Goal: Find specific page/section: Find specific page/section

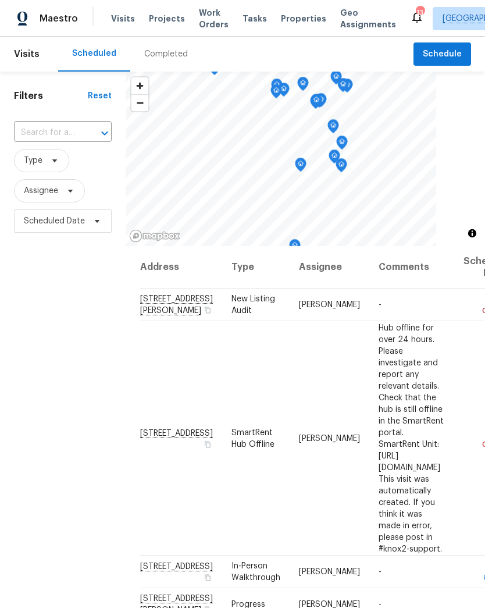
click at [153, 19] on span "Projects" at bounding box center [167, 19] width 36 height 12
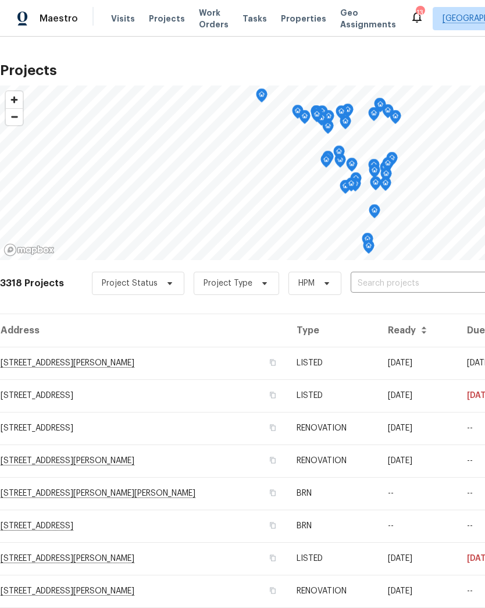
click at [397, 282] on input "text" at bounding box center [417, 284] width 133 height 18
type input "4 sass"
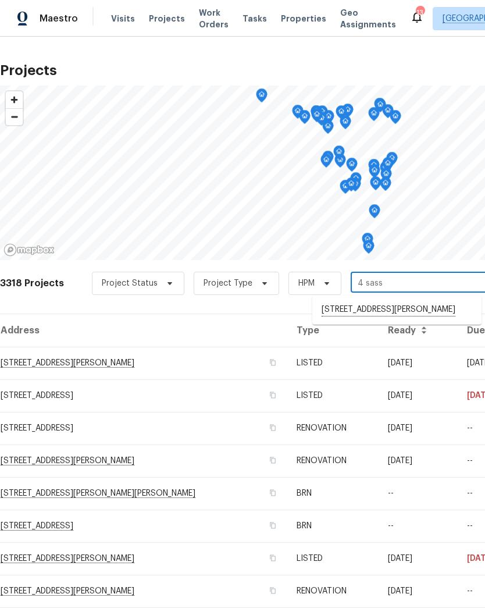
click at [408, 308] on li "[STREET_ADDRESS][PERSON_NAME]" at bounding box center [396, 310] width 169 height 20
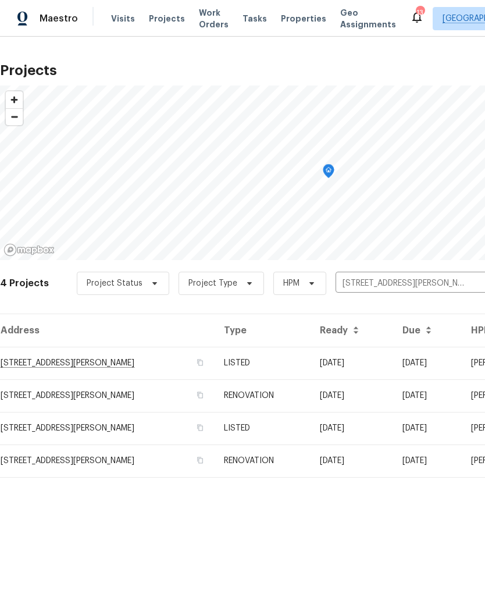
click at [63, 362] on td "[STREET_ADDRESS][PERSON_NAME]" at bounding box center [107, 363] width 215 height 33
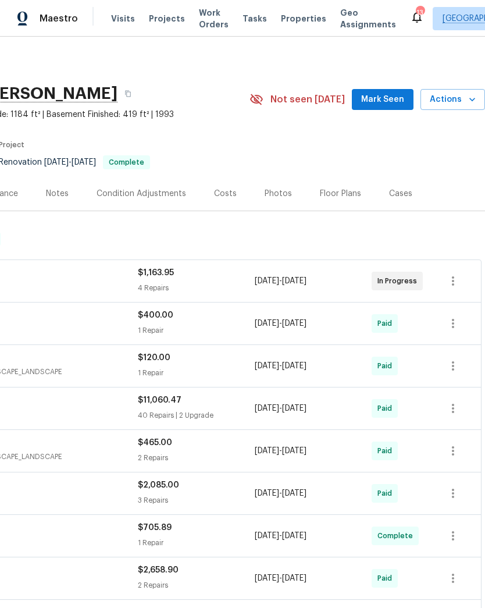
scroll to position [0, 172]
click at [339, 196] on div "Floor Plans" at bounding box center [340, 194] width 41 height 12
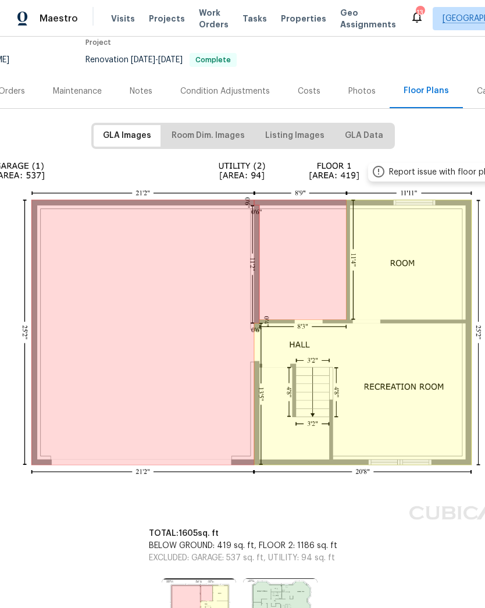
scroll to position [103, 86]
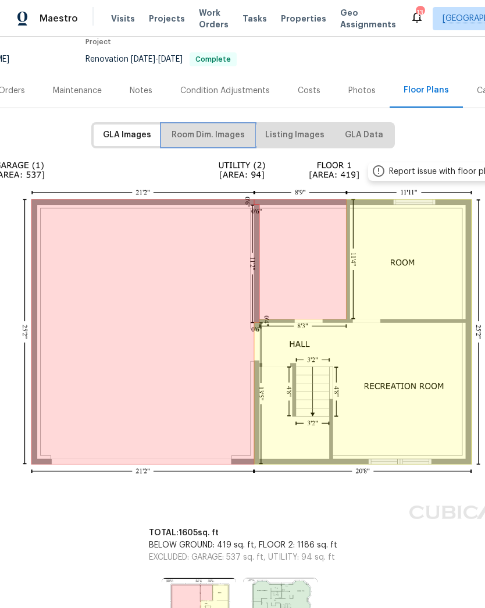
click at [202, 138] on span "Room Dim. Images" at bounding box center [208, 135] width 73 height 15
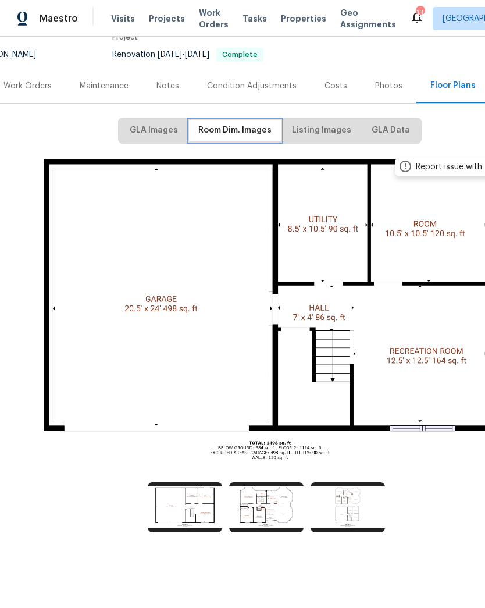
scroll to position [107, 59]
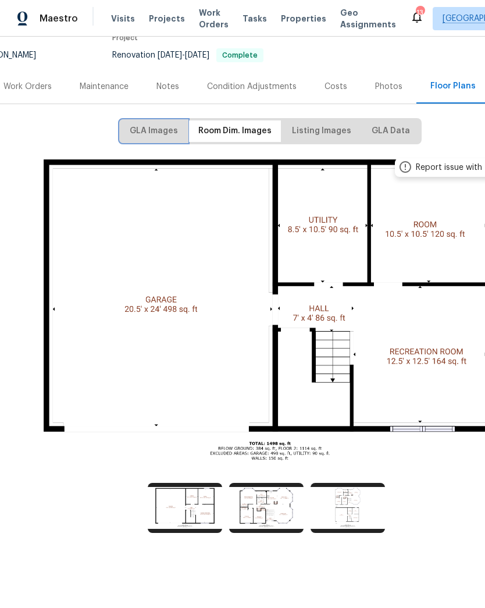
click at [150, 135] on span "GLA Images" at bounding box center [154, 131] width 48 height 15
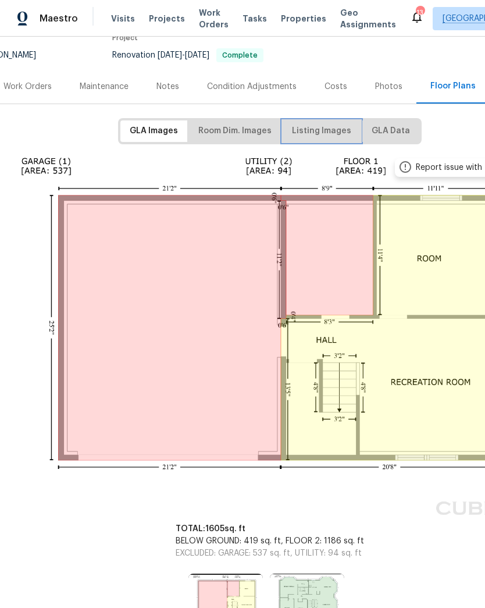
click at [315, 130] on span "Listing Images" at bounding box center [321, 131] width 59 height 15
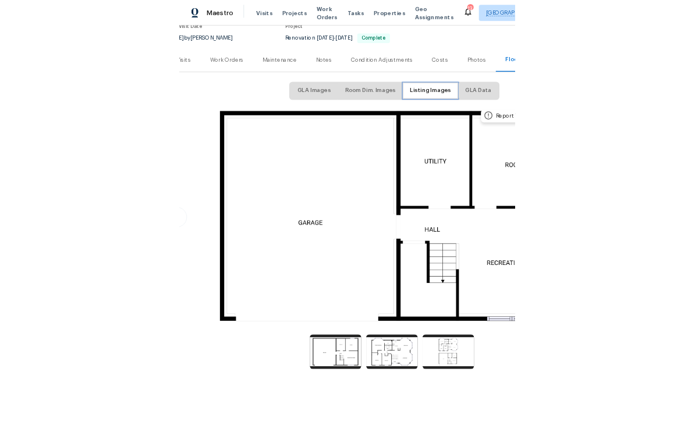
scroll to position [107, 18]
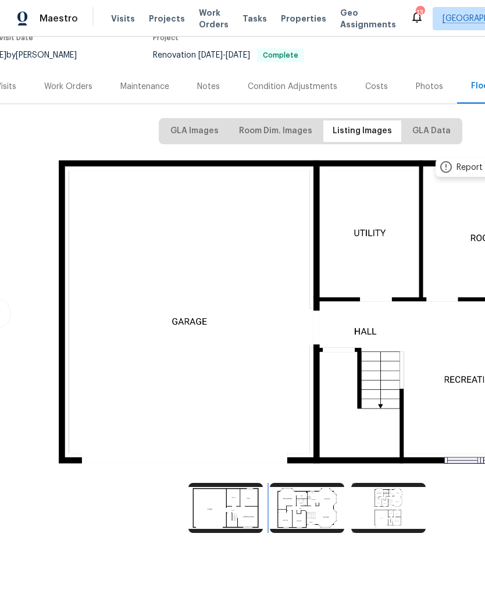
click at [307, 506] on img at bounding box center [307, 508] width 74 height 50
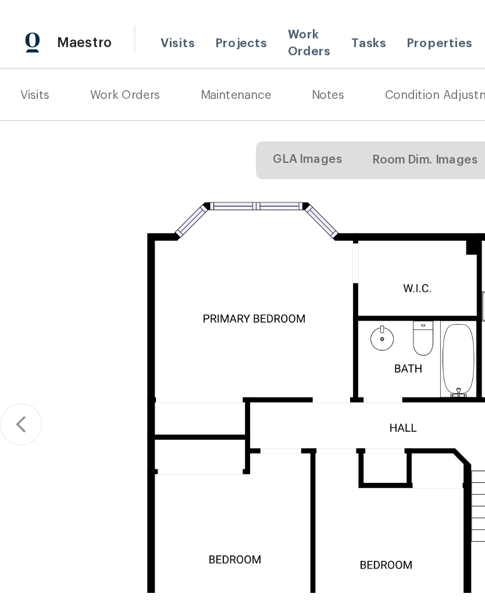
scroll to position [138, 0]
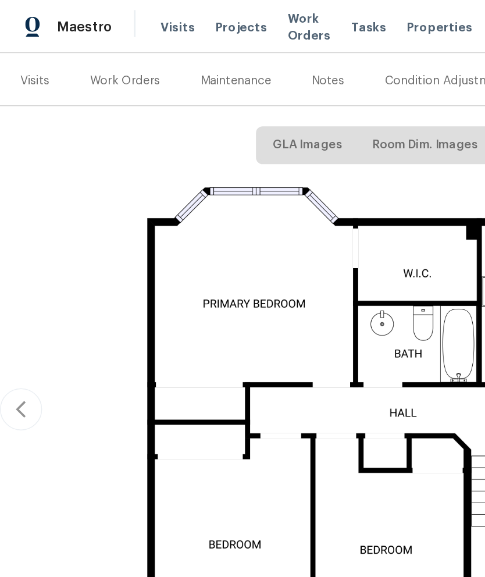
click at [89, 58] on div "Work Orders" at bounding box center [86, 56] width 48 height 12
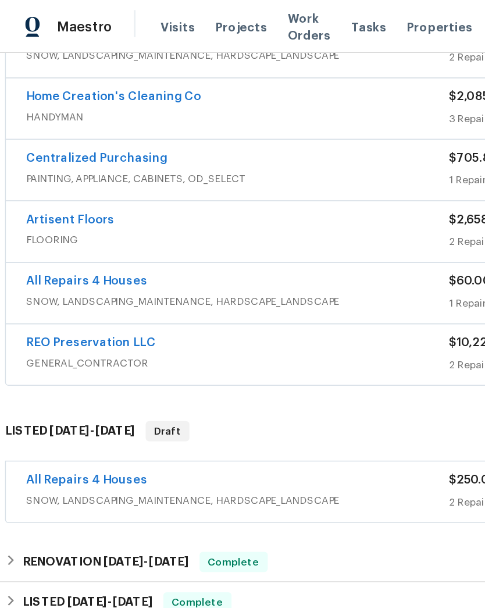
scroll to position [418, 0]
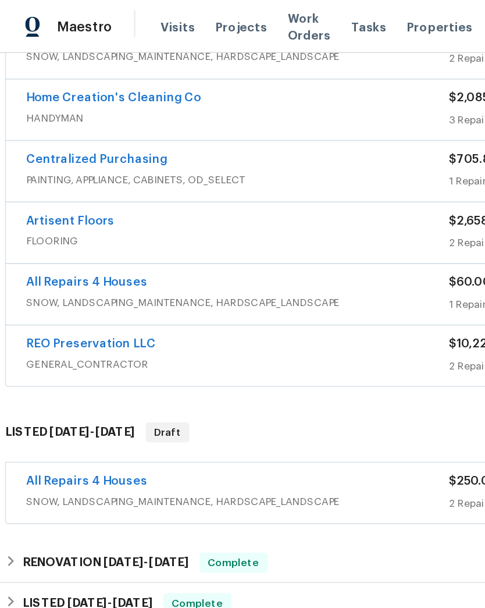
click at [125, 332] on div "All Repairs 4 Houses" at bounding box center [164, 333] width 292 height 14
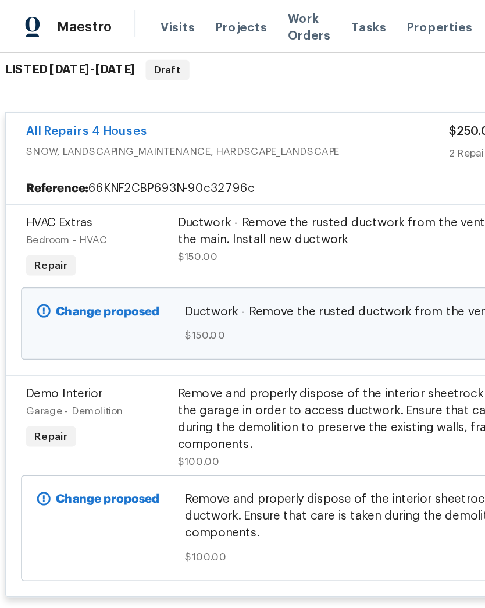
scroll to position [668, 0]
click at [190, 163] on div "Ductwork - Remove the rusted ductwork from the vent back to the main. Install n…" at bounding box center [250, 159] width 255 height 23
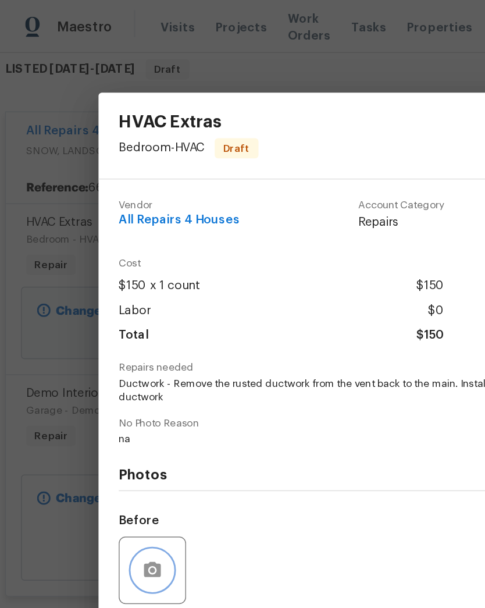
click at [101, 389] on icon "button" at bounding box center [105, 394] width 14 height 14
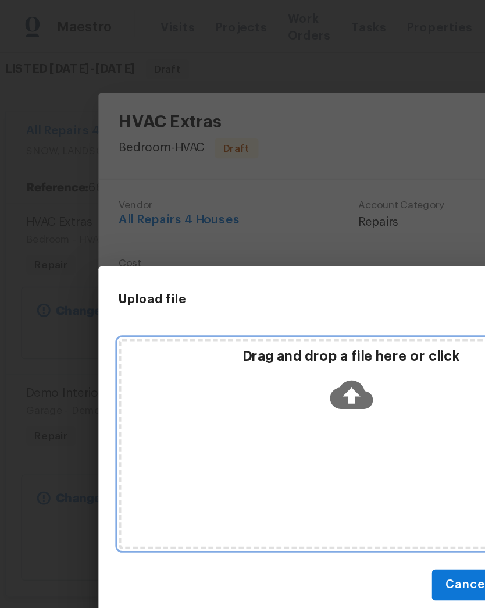
click at [254, 276] on icon at bounding box center [243, 272] width 30 height 20
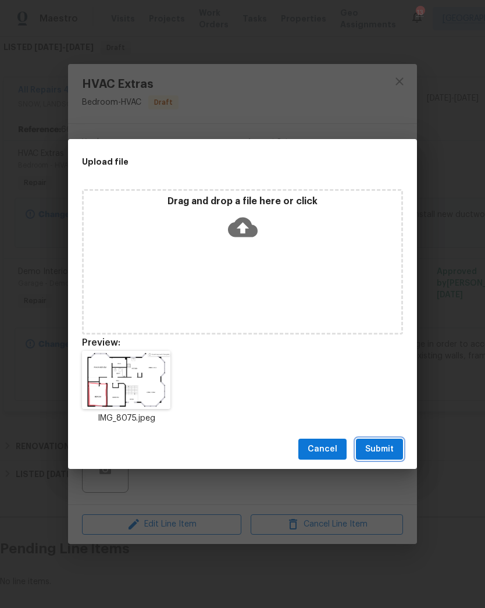
click at [383, 451] on span "Submit" at bounding box center [379, 449] width 29 height 15
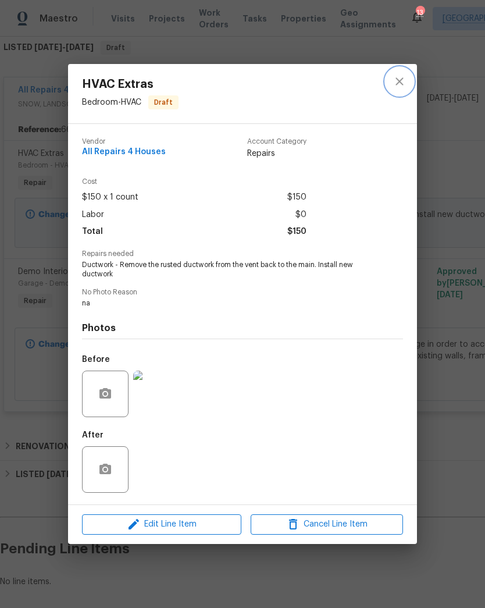
click at [397, 80] on icon "close" at bounding box center [400, 81] width 14 height 14
